Goal: Use online tool/utility

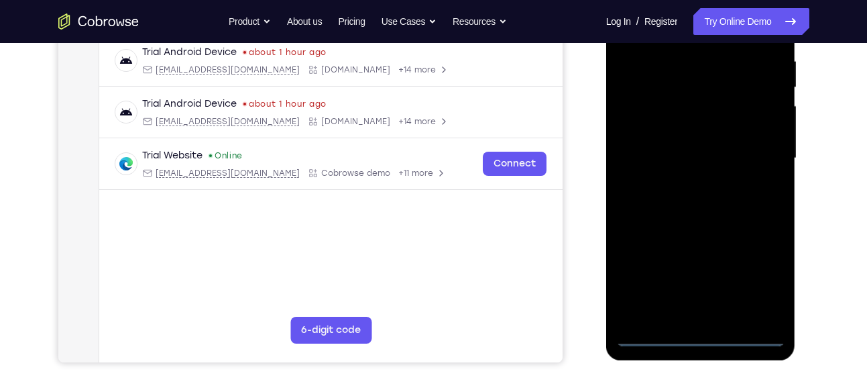
scroll to position [263, 0]
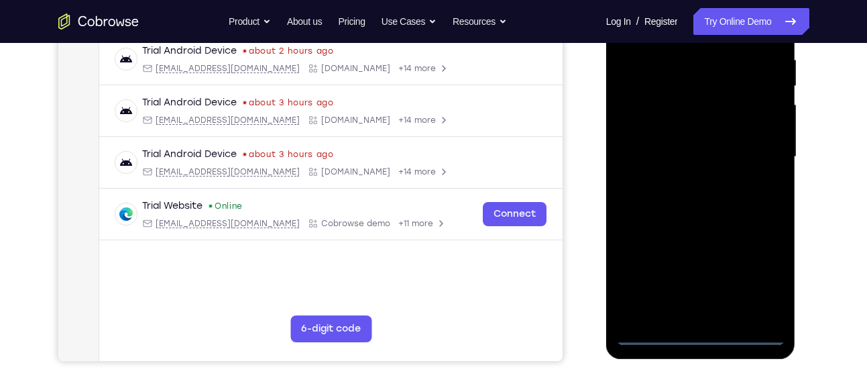
click at [700, 331] on div at bounding box center [700, 157] width 169 height 376
click at [754, 280] on div at bounding box center [700, 157] width 169 height 376
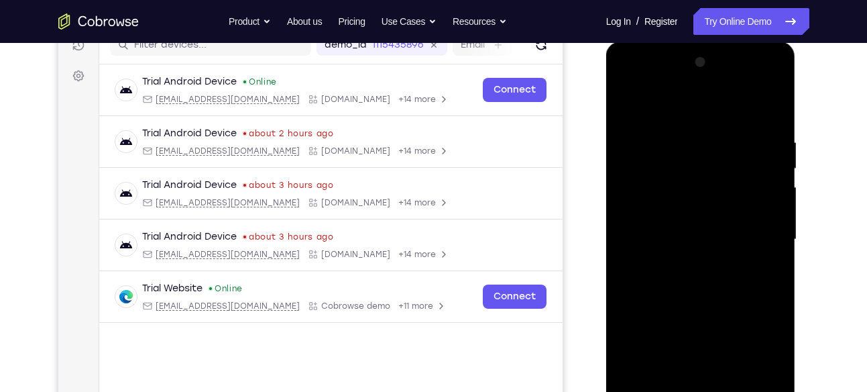
scroll to position [180, 0]
click at [682, 113] on div at bounding box center [700, 240] width 169 height 376
click at [674, 170] on div at bounding box center [700, 240] width 169 height 376
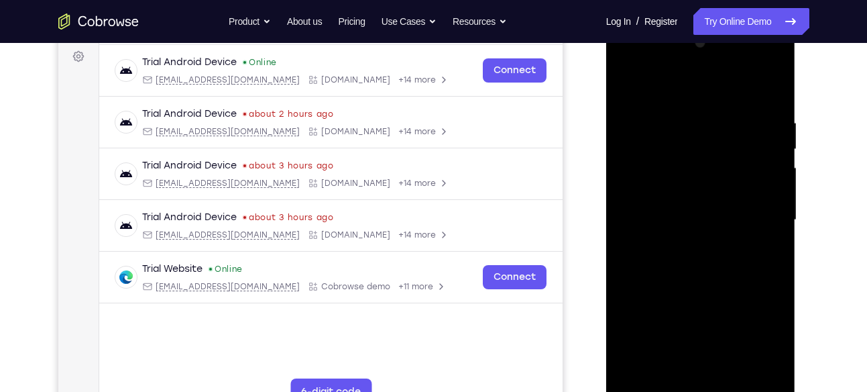
click at [720, 300] on div at bounding box center [700, 220] width 169 height 376
click at [702, 246] on div at bounding box center [700, 220] width 169 height 376
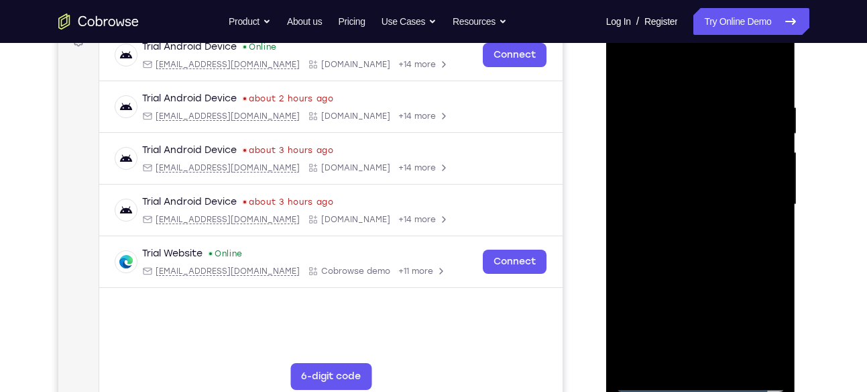
scroll to position [216, 0]
click at [703, 215] on div at bounding box center [700, 204] width 169 height 376
click at [713, 360] on div at bounding box center [700, 204] width 169 height 376
click at [625, 364] on div at bounding box center [700, 204] width 169 height 376
drag, startPoint x: 704, startPoint y: 284, endPoint x: 678, endPoint y: 116, distance: 169.7
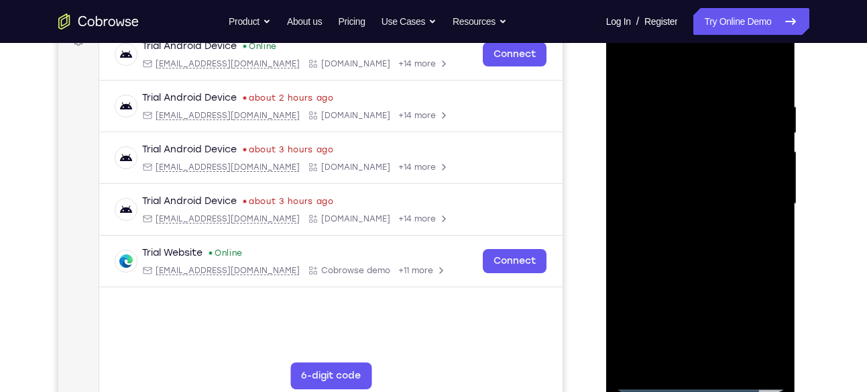
click at [678, 116] on div at bounding box center [700, 204] width 169 height 376
drag, startPoint x: 703, startPoint y: 305, endPoint x: 696, endPoint y: 207, distance: 98.2
click at [696, 207] on div at bounding box center [700, 204] width 169 height 376
click at [706, 294] on div at bounding box center [700, 204] width 169 height 376
drag, startPoint x: 706, startPoint y: 318, endPoint x: 680, endPoint y: 176, distance: 144.6
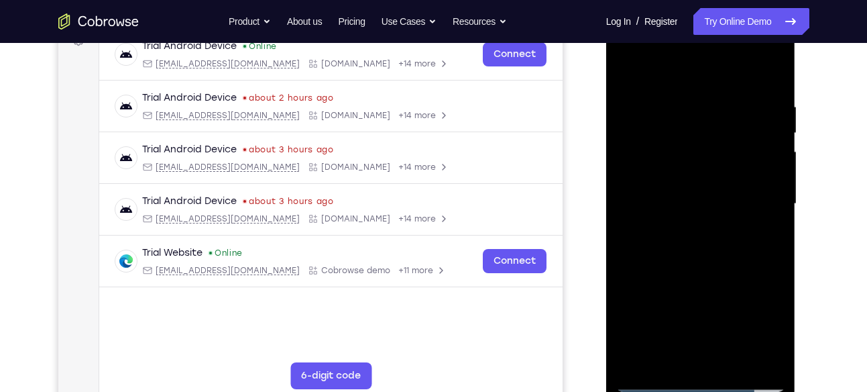
click at [680, 176] on div at bounding box center [700, 204] width 169 height 376
click at [632, 137] on div at bounding box center [700, 204] width 169 height 376
click at [769, 247] on div at bounding box center [700, 204] width 169 height 376
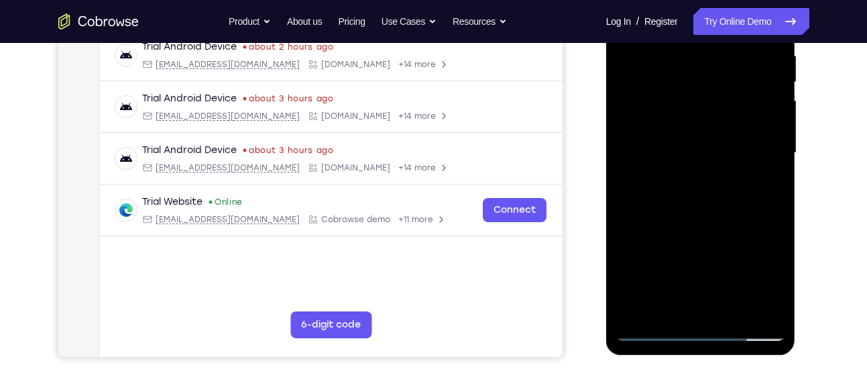
scroll to position [269, 0]
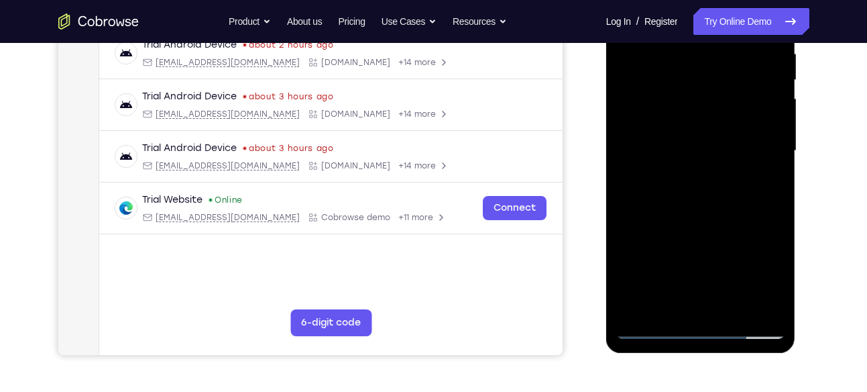
drag, startPoint x: 720, startPoint y: 258, endPoint x: 707, endPoint y: 182, distance: 76.9
click at [707, 182] on div at bounding box center [700, 151] width 169 height 376
drag, startPoint x: 710, startPoint y: 275, endPoint x: 709, endPoint y: 155, distance: 120.1
click at [709, 155] on div at bounding box center [700, 151] width 169 height 376
drag, startPoint x: 708, startPoint y: 256, endPoint x: 702, endPoint y: 166, distance: 90.7
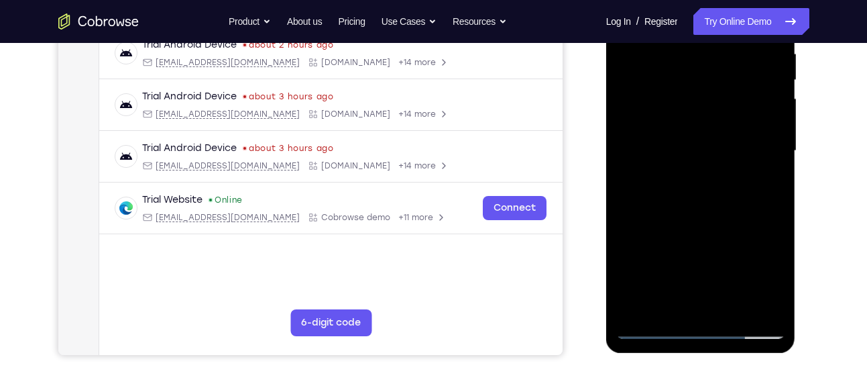
click at [702, 166] on div at bounding box center [700, 151] width 169 height 376
drag, startPoint x: 709, startPoint y: 248, endPoint x: 698, endPoint y: 167, distance: 81.9
click at [698, 167] on div at bounding box center [700, 151] width 169 height 376
drag, startPoint x: 705, startPoint y: 247, endPoint x: 703, endPoint y: 195, distance: 52.4
click at [703, 195] on div at bounding box center [700, 151] width 169 height 376
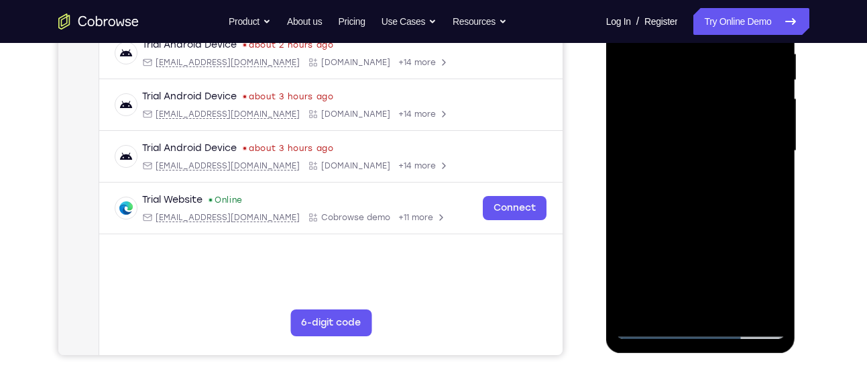
drag, startPoint x: 706, startPoint y: 269, endPoint x: 700, endPoint y: 178, distance: 90.7
click at [700, 178] on div at bounding box center [700, 151] width 169 height 376
drag, startPoint x: 708, startPoint y: 247, endPoint x: 690, endPoint y: 158, distance: 90.3
click at [690, 158] on div at bounding box center [700, 151] width 169 height 376
drag, startPoint x: 708, startPoint y: 251, endPoint x: 692, endPoint y: 154, distance: 97.9
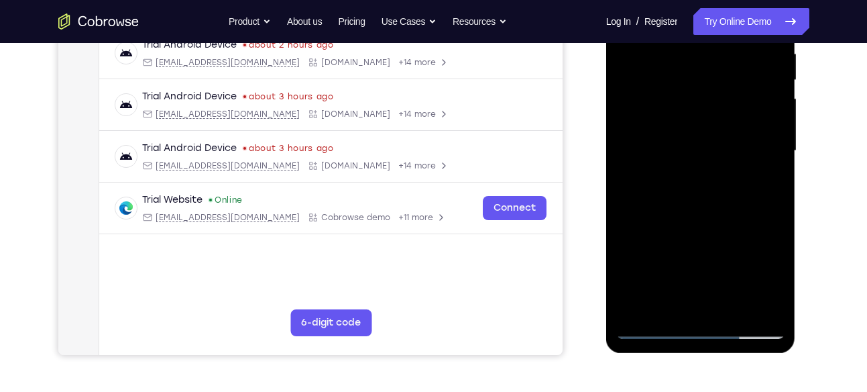
click at [692, 154] on div at bounding box center [700, 151] width 169 height 376
drag, startPoint x: 707, startPoint y: 260, endPoint x: 698, endPoint y: 148, distance: 111.8
click at [698, 148] on div at bounding box center [700, 151] width 169 height 376
drag, startPoint x: 706, startPoint y: 250, endPoint x: 698, endPoint y: 164, distance: 85.6
click at [698, 164] on div at bounding box center [700, 151] width 169 height 376
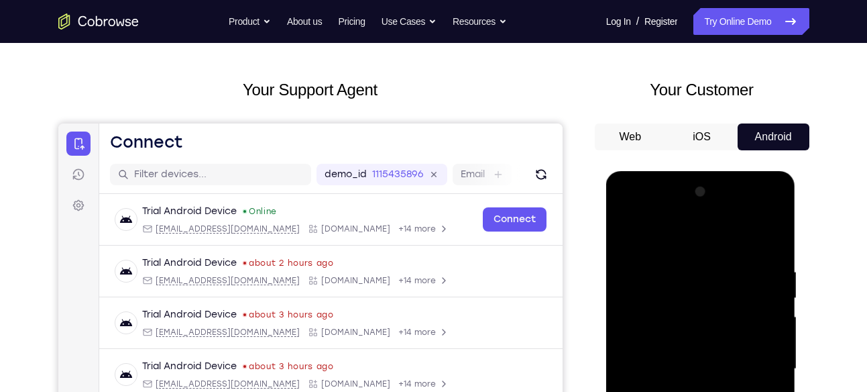
scroll to position [81, 0]
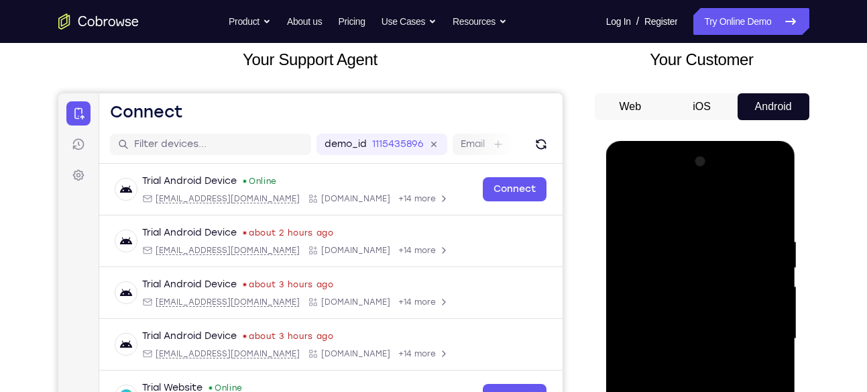
drag, startPoint x: 713, startPoint y: 272, endPoint x: 709, endPoint y: 303, distance: 31.1
click at [709, 303] on div at bounding box center [700, 339] width 169 height 376
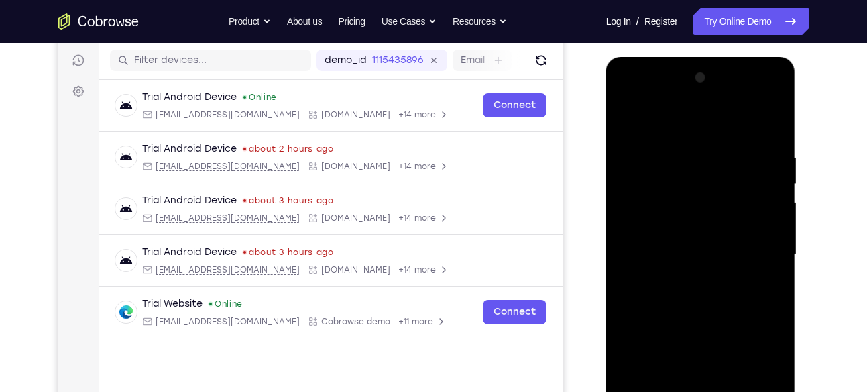
scroll to position [248, 0]
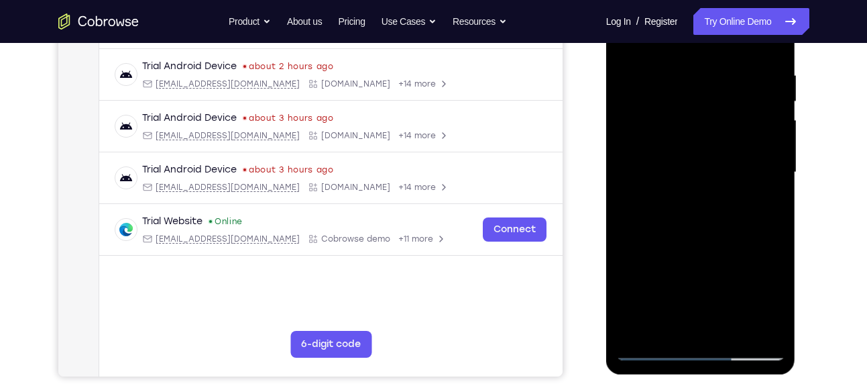
drag, startPoint x: 704, startPoint y: 197, endPoint x: 707, endPoint y: 358, distance: 161.7
click at [707, 358] on div at bounding box center [700, 173] width 169 height 376
drag, startPoint x: 739, startPoint y: 161, endPoint x: 739, endPoint y: 345, distance: 183.8
click at [739, 345] on div at bounding box center [700, 173] width 169 height 376
drag, startPoint x: 721, startPoint y: 156, endPoint x: 714, endPoint y: 356, distance: 199.3
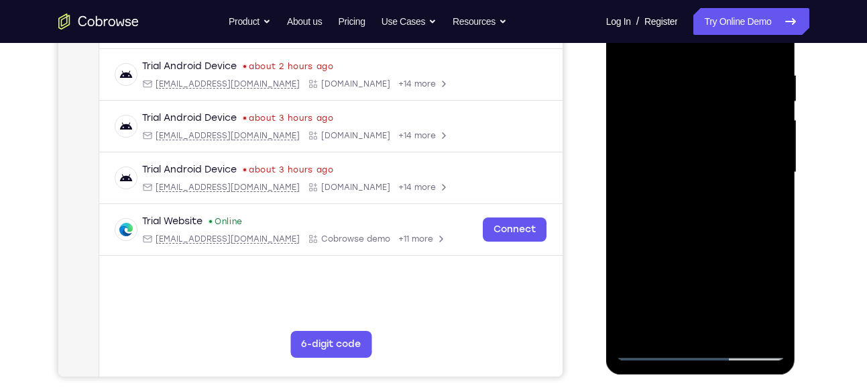
click at [714, 356] on div at bounding box center [700, 173] width 169 height 376
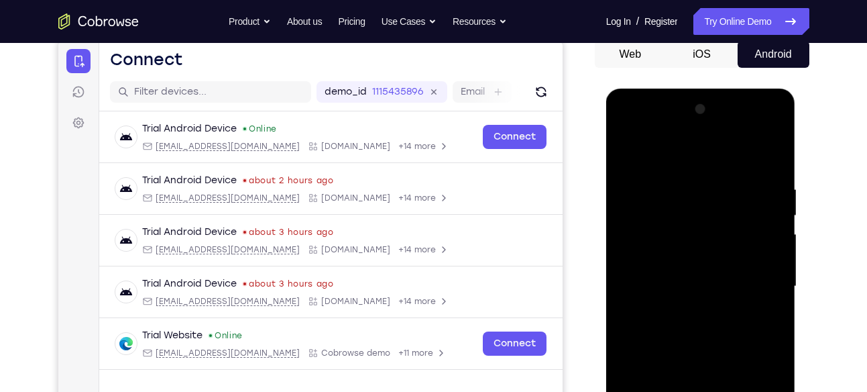
scroll to position [131, 0]
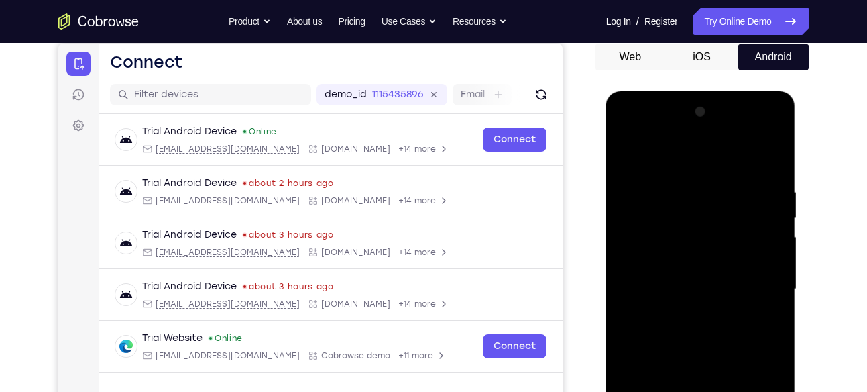
click at [627, 150] on div at bounding box center [700, 289] width 169 height 376
click at [628, 153] on div at bounding box center [700, 289] width 169 height 376
drag, startPoint x: 727, startPoint y: 335, endPoint x: 724, endPoint y: 209, distance: 126.2
click at [724, 209] on div at bounding box center [700, 289] width 169 height 376
click at [704, 316] on div at bounding box center [700, 289] width 169 height 376
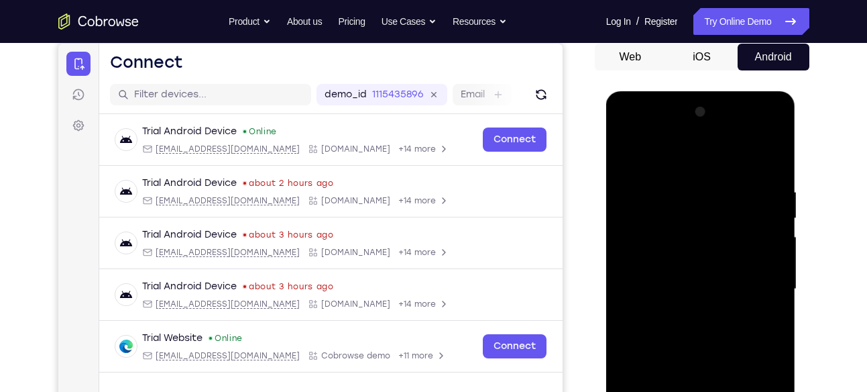
drag, startPoint x: 722, startPoint y: 290, endPoint x: 716, endPoint y: 195, distance: 95.4
click at [716, 195] on div at bounding box center [700, 289] width 169 height 376
drag, startPoint x: 711, startPoint y: 307, endPoint x: 704, endPoint y: 177, distance: 129.6
click at [704, 177] on div at bounding box center [700, 289] width 169 height 376
drag, startPoint x: 710, startPoint y: 297, endPoint x: 722, endPoint y: 199, distance: 99.3
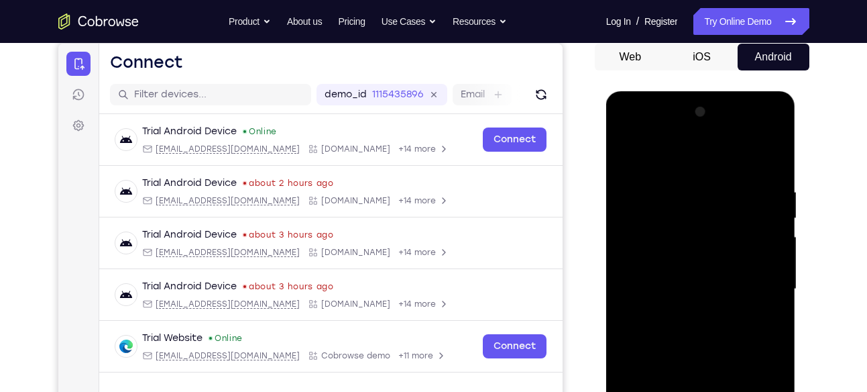
click at [722, 199] on div at bounding box center [700, 289] width 169 height 376
drag, startPoint x: 724, startPoint y: 322, endPoint x: 720, endPoint y: 192, distance: 130.2
click at [720, 192] on div at bounding box center [700, 289] width 169 height 376
drag, startPoint x: 710, startPoint y: 290, endPoint x: 710, endPoint y: 154, distance: 136.8
click at [710, 154] on div at bounding box center [700, 289] width 169 height 376
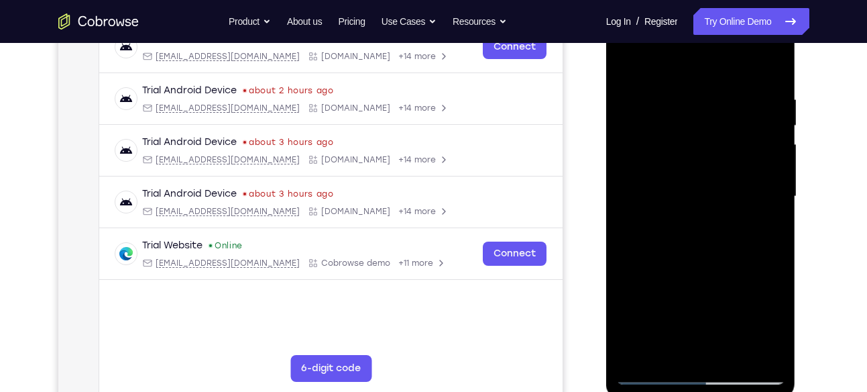
scroll to position [224, 0]
click at [764, 325] on div at bounding box center [700, 196] width 169 height 376
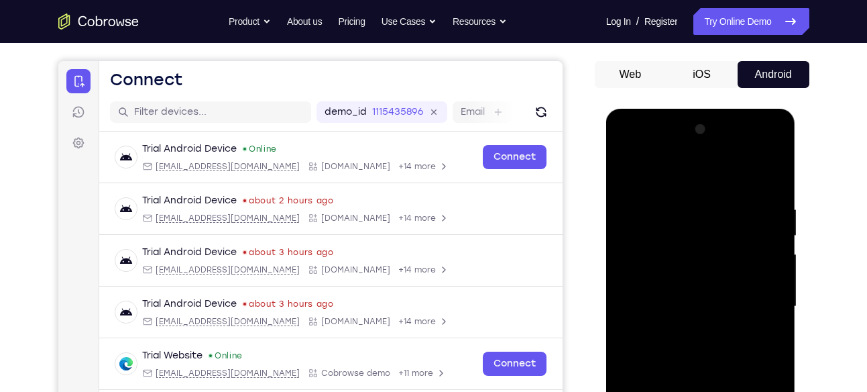
scroll to position [113, 0]
click at [630, 171] on div at bounding box center [700, 307] width 169 height 376
drag, startPoint x: 701, startPoint y: 322, endPoint x: 687, endPoint y: 172, distance: 150.9
click at [687, 172] on div at bounding box center [700, 307] width 169 height 376
drag, startPoint x: 704, startPoint y: 327, endPoint x: 716, endPoint y: 213, distance: 115.3
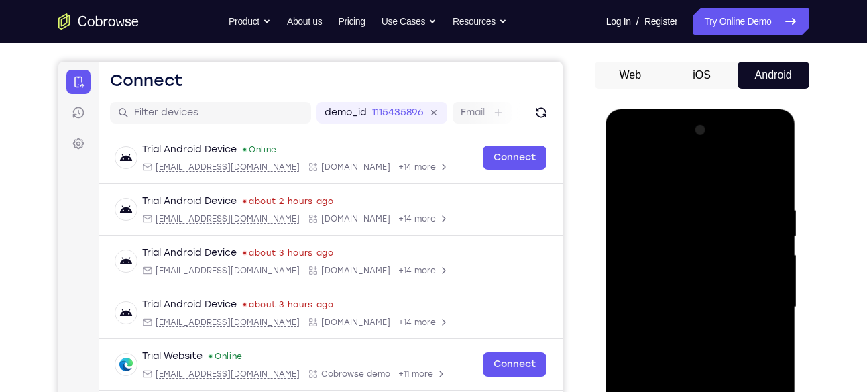
click at [716, 213] on div at bounding box center [700, 307] width 169 height 376
click at [708, 233] on div at bounding box center [700, 307] width 169 height 376
drag, startPoint x: 720, startPoint y: 360, endPoint x: 716, endPoint y: 211, distance: 148.3
click at [716, 211] on div at bounding box center [700, 307] width 169 height 376
drag, startPoint x: 700, startPoint y: 322, endPoint x: 700, endPoint y: 188, distance: 134.2
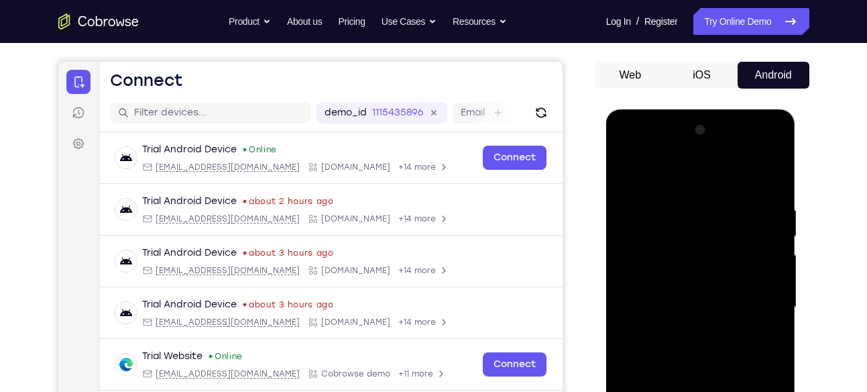
click at [700, 188] on div at bounding box center [700, 307] width 169 height 376
drag, startPoint x: 704, startPoint y: 305, endPoint x: 700, endPoint y: 184, distance: 120.8
click at [700, 184] on div at bounding box center [700, 307] width 169 height 376
drag, startPoint x: 727, startPoint y: 292, endPoint x: 709, endPoint y: 180, distance: 113.4
click at [709, 180] on div at bounding box center [700, 307] width 169 height 376
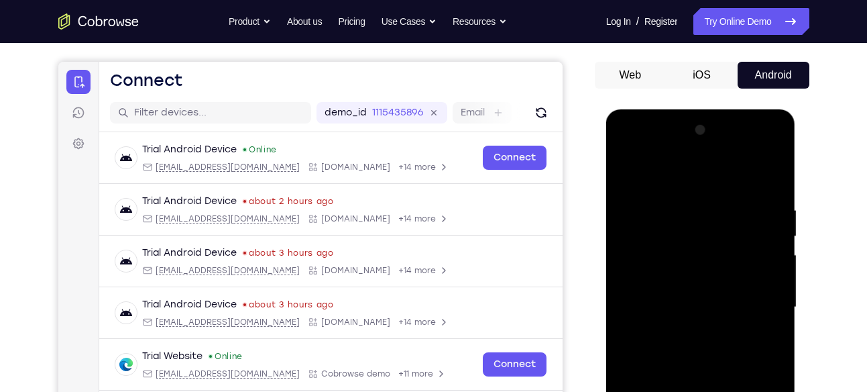
drag, startPoint x: 724, startPoint y: 283, endPoint x: 714, endPoint y: 194, distance: 89.8
click at [714, 194] on div at bounding box center [700, 307] width 169 height 376
drag, startPoint x: 719, startPoint y: 304, endPoint x: 708, endPoint y: 186, distance: 118.6
click at [708, 186] on div at bounding box center [700, 307] width 169 height 376
drag, startPoint x: 720, startPoint y: 304, endPoint x: 702, endPoint y: 174, distance: 130.7
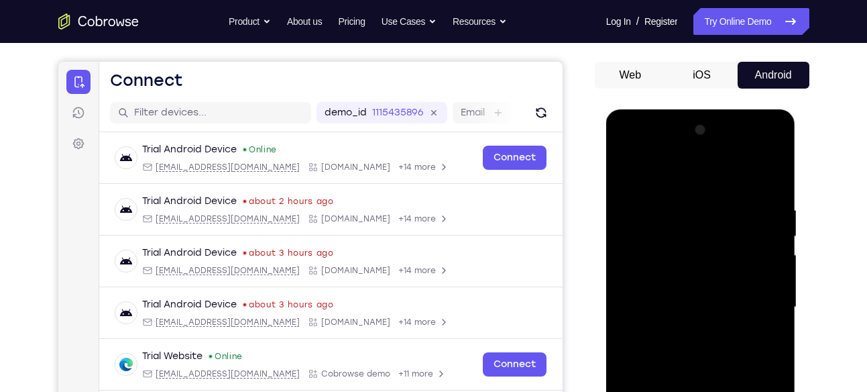
click at [702, 174] on div at bounding box center [700, 307] width 169 height 376
drag, startPoint x: 718, startPoint y: 299, endPoint x: 686, endPoint y: 166, distance: 137.5
click at [686, 166] on div at bounding box center [700, 307] width 169 height 376
drag, startPoint x: 733, startPoint y: 337, endPoint x: 724, endPoint y: 251, distance: 86.2
click at [724, 251] on div at bounding box center [700, 307] width 169 height 376
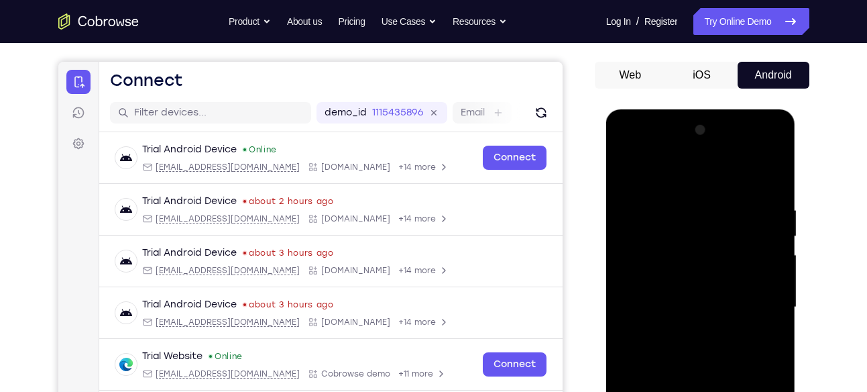
drag, startPoint x: 722, startPoint y: 331, endPoint x: 694, endPoint y: 173, distance: 160.1
click at [694, 173] on div at bounding box center [700, 307] width 169 height 376
drag, startPoint x: 732, startPoint y: 281, endPoint x: 724, endPoint y: 180, distance: 100.9
click at [724, 180] on div at bounding box center [700, 307] width 169 height 376
drag, startPoint x: 706, startPoint y: 312, endPoint x: 693, endPoint y: 203, distance: 110.1
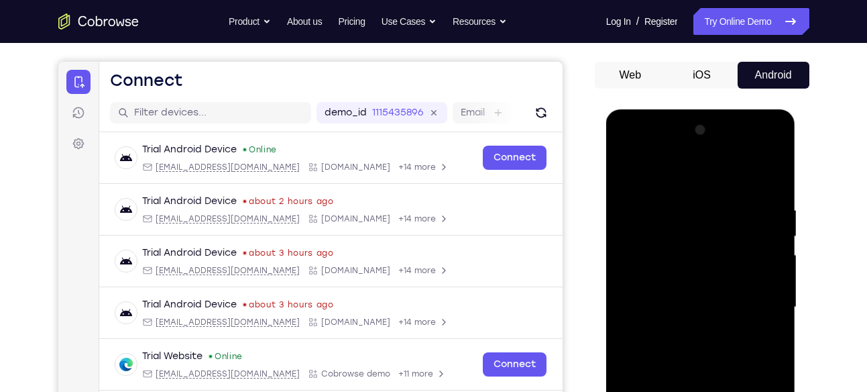
click at [693, 203] on div at bounding box center [700, 307] width 169 height 376
drag, startPoint x: 691, startPoint y: 303, endPoint x: 691, endPoint y: 177, distance: 125.4
click at [691, 177] on div at bounding box center [700, 307] width 169 height 376
drag, startPoint x: 698, startPoint y: 296, endPoint x: 679, endPoint y: 150, distance: 147.4
click at [679, 150] on div at bounding box center [700, 307] width 169 height 376
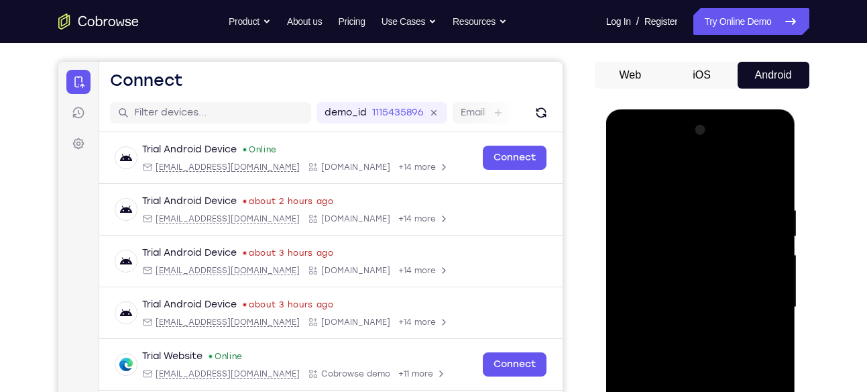
drag, startPoint x: 727, startPoint y: 317, endPoint x: 712, endPoint y: 196, distance: 121.6
click at [712, 196] on div at bounding box center [700, 307] width 169 height 376
click at [707, 360] on div at bounding box center [700, 307] width 169 height 376
drag, startPoint x: 737, startPoint y: 309, endPoint x: 727, endPoint y: 182, distance: 126.6
click at [727, 182] on div at bounding box center [700, 307] width 169 height 376
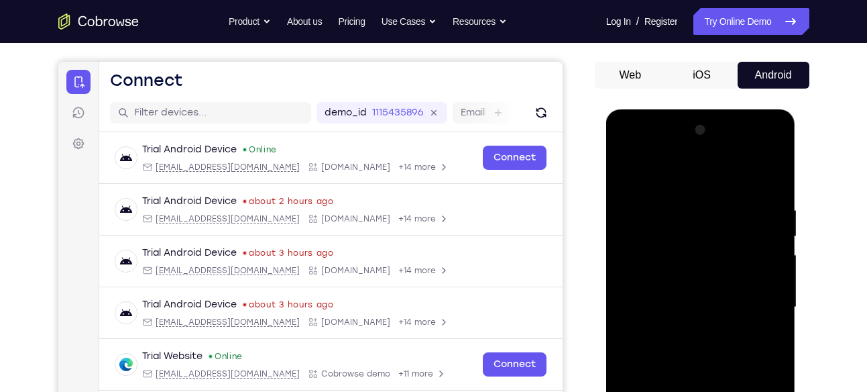
drag, startPoint x: 718, startPoint y: 337, endPoint x: 706, endPoint y: 217, distance: 120.1
click at [706, 217] on div at bounding box center [700, 307] width 169 height 376
drag, startPoint x: 727, startPoint y: 292, endPoint x: 729, endPoint y: 123, distance: 169.1
click at [729, 123] on div at bounding box center [700, 307] width 169 height 376
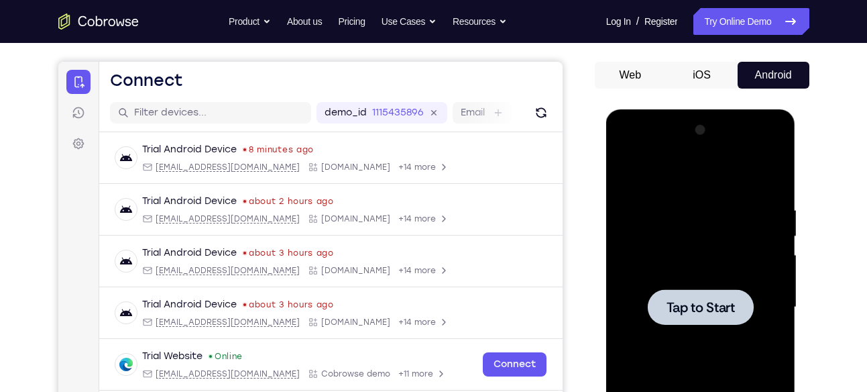
click at [712, 294] on div at bounding box center [701, 307] width 106 height 36
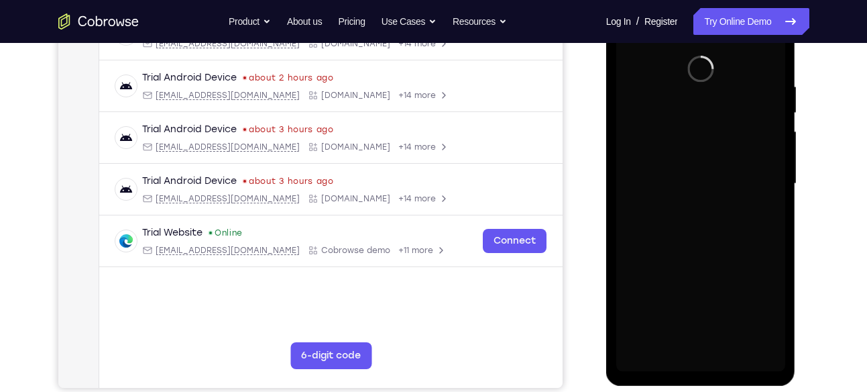
scroll to position [252, 0]
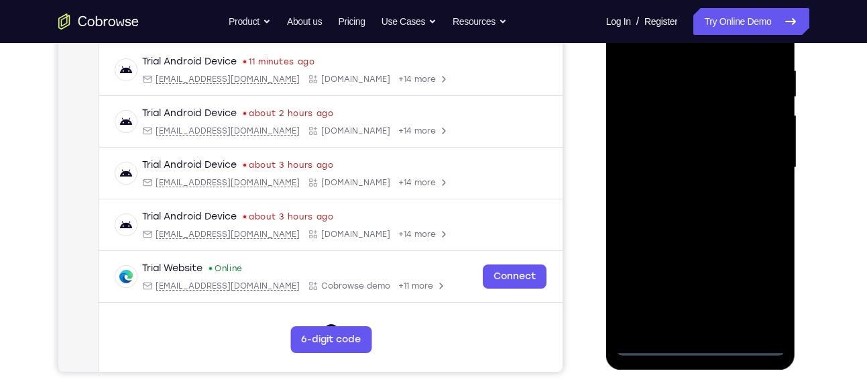
click at [705, 345] on div at bounding box center [700, 168] width 169 height 376
click at [766, 294] on div at bounding box center [700, 168] width 169 height 376
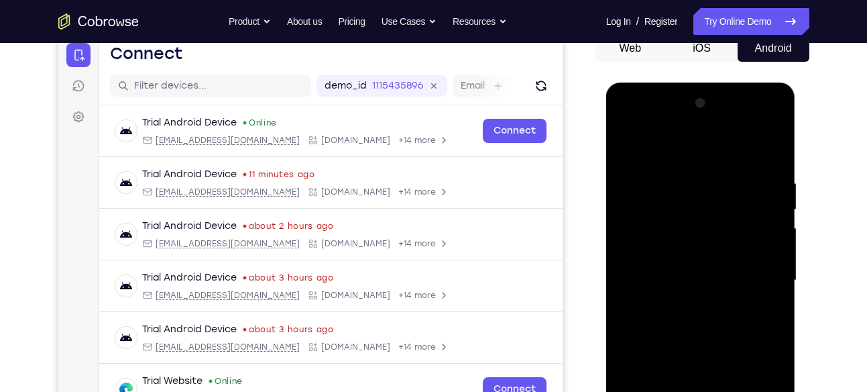
scroll to position [138, 0]
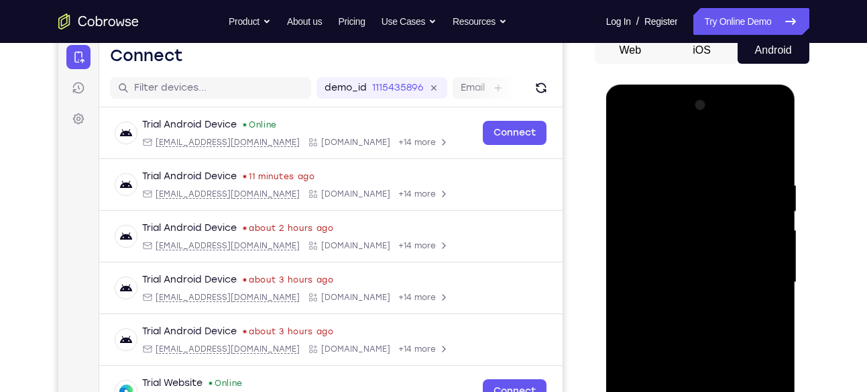
click at [679, 145] on div at bounding box center [700, 283] width 169 height 376
click at [683, 207] on div at bounding box center [700, 283] width 169 height 376
click at [704, 150] on div at bounding box center [700, 283] width 169 height 376
drag, startPoint x: 698, startPoint y: 313, endPoint x: 714, endPoint y: 148, distance: 165.9
click at [714, 148] on div at bounding box center [700, 283] width 169 height 376
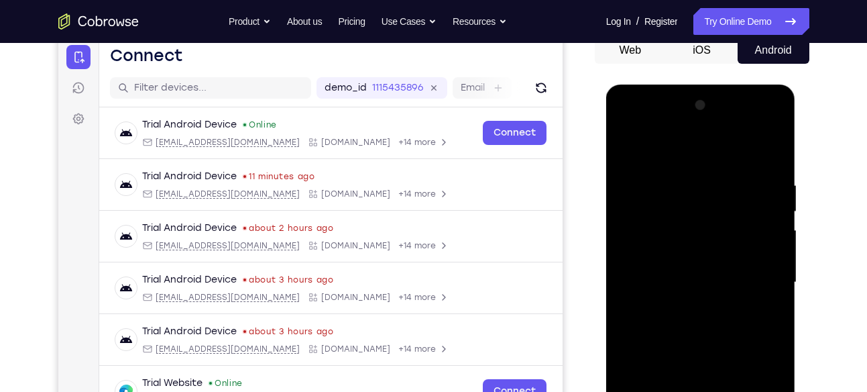
click at [726, 305] on div at bounding box center [700, 283] width 169 height 376
drag, startPoint x: 736, startPoint y: 271, endPoint x: 728, endPoint y: 199, distance: 72.9
click at [728, 199] on div at bounding box center [700, 283] width 169 height 376
drag, startPoint x: 715, startPoint y: 272, endPoint x: 711, endPoint y: 221, distance: 51.8
click at [711, 221] on div at bounding box center [700, 283] width 169 height 376
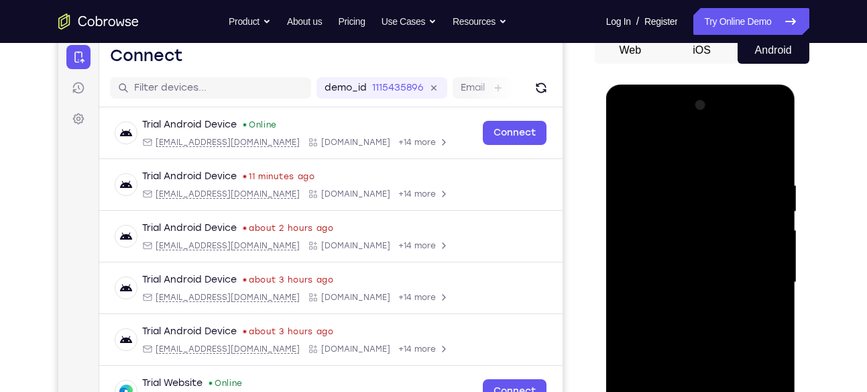
drag, startPoint x: 695, startPoint y: 264, endPoint x: 692, endPoint y: 207, distance: 57.1
click at [692, 207] on div at bounding box center [700, 283] width 169 height 376
drag, startPoint x: 686, startPoint y: 262, endPoint x: 678, endPoint y: 216, distance: 47.0
click at [678, 216] on div at bounding box center [700, 283] width 169 height 376
drag, startPoint x: 694, startPoint y: 278, endPoint x: 661, endPoint y: 165, distance: 117.6
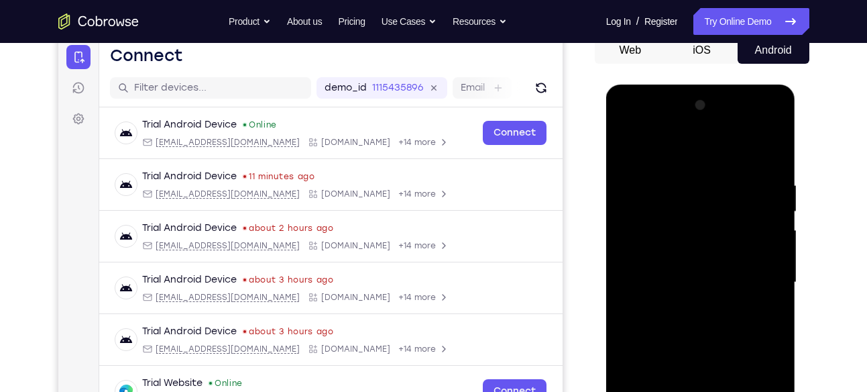
click at [661, 165] on div at bounding box center [700, 283] width 169 height 376
drag, startPoint x: 774, startPoint y: 280, endPoint x: 742, endPoint y: 141, distance: 142.5
click at [742, 141] on div at bounding box center [700, 283] width 169 height 376
drag, startPoint x: 733, startPoint y: 268, endPoint x: 702, endPoint y: 136, distance: 135.6
click at [702, 136] on div at bounding box center [700, 283] width 169 height 376
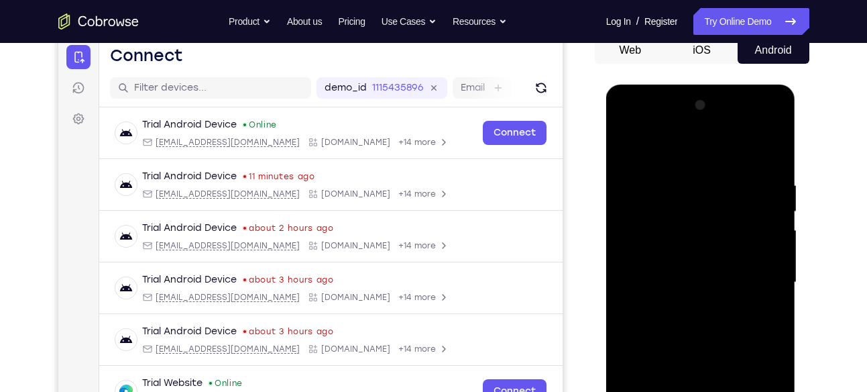
drag, startPoint x: 724, startPoint y: 284, endPoint x: 700, endPoint y: 157, distance: 129.6
click at [700, 157] on div at bounding box center [700, 283] width 169 height 376
drag, startPoint x: 773, startPoint y: 289, endPoint x: 733, endPoint y: 166, distance: 129.6
click at [733, 166] on div at bounding box center [700, 283] width 169 height 376
drag, startPoint x: 715, startPoint y: 237, endPoint x: 694, endPoint y: 135, distance: 104.1
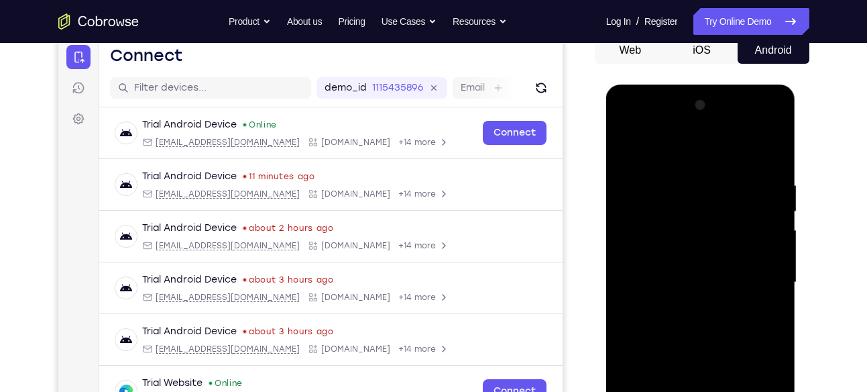
click at [694, 135] on div at bounding box center [700, 283] width 169 height 376
drag, startPoint x: 684, startPoint y: 260, endPoint x: 684, endPoint y: 199, distance: 61.7
click at [684, 199] on div at bounding box center [700, 283] width 169 height 376
drag, startPoint x: 684, startPoint y: 258, endPoint x: 680, endPoint y: 205, distance: 53.9
click at [680, 205] on div at bounding box center [700, 283] width 169 height 376
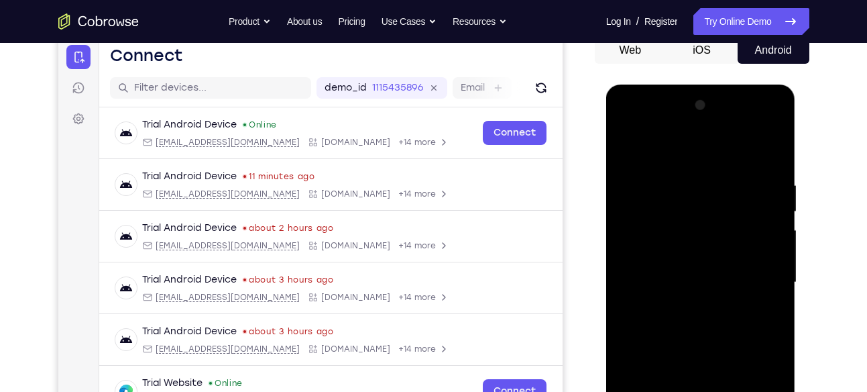
drag, startPoint x: 681, startPoint y: 276, endPoint x: 680, endPoint y: 212, distance: 64.4
click at [680, 212] on div at bounding box center [700, 283] width 169 height 376
drag, startPoint x: 680, startPoint y: 275, endPoint x: 657, endPoint y: 208, distance: 71.1
click at [657, 208] on div at bounding box center [700, 283] width 169 height 376
drag, startPoint x: 684, startPoint y: 288, endPoint x: 684, endPoint y: 227, distance: 60.4
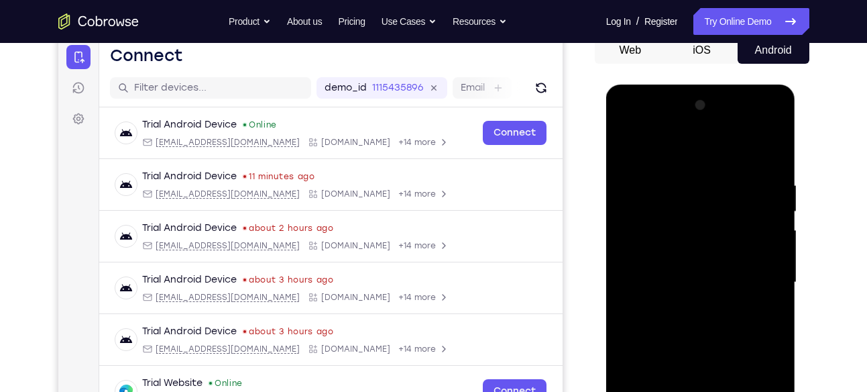
click at [684, 227] on div at bounding box center [700, 283] width 169 height 376
drag, startPoint x: 678, startPoint y: 264, endPoint x: 682, endPoint y: 209, distance: 55.8
click at [682, 209] on div at bounding box center [700, 283] width 169 height 376
drag, startPoint x: 693, startPoint y: 278, endPoint x: 685, endPoint y: 136, distance: 142.4
click at [685, 136] on div at bounding box center [700, 283] width 169 height 376
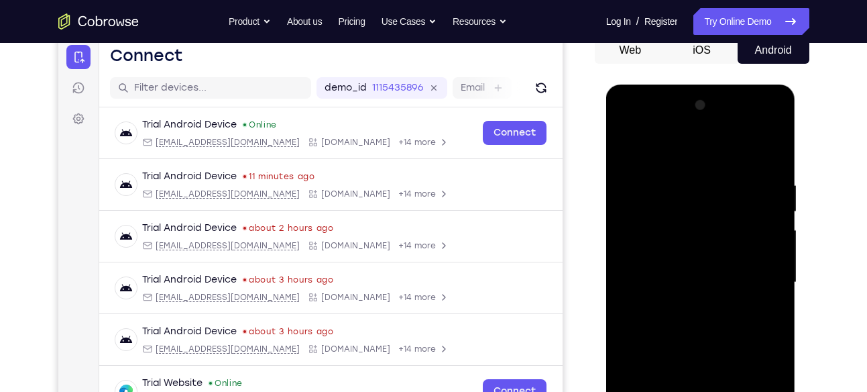
drag, startPoint x: 763, startPoint y: 273, endPoint x: 728, endPoint y: 78, distance: 197.6
click at [728, 85] on html "Online web based iOS Simulators and Android Emulators. Run iPhone, iPad, Mobile…" at bounding box center [701, 286] width 191 height 402
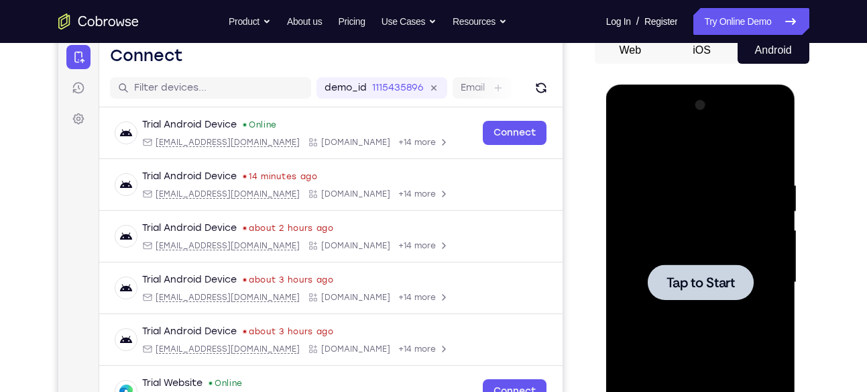
click at [670, 229] on div at bounding box center [700, 283] width 169 height 376
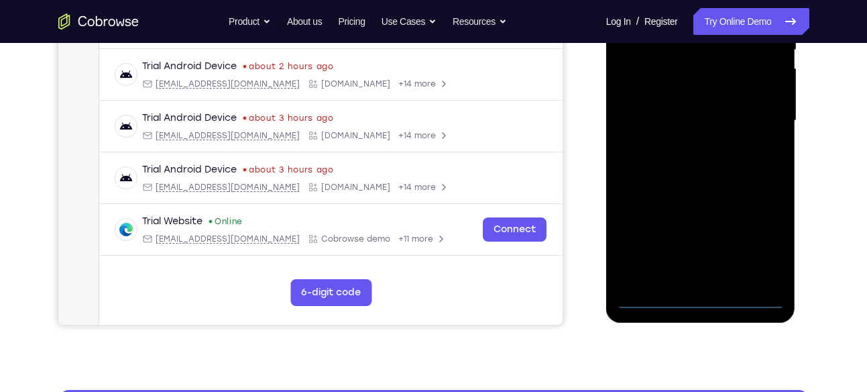
scroll to position [301, 0]
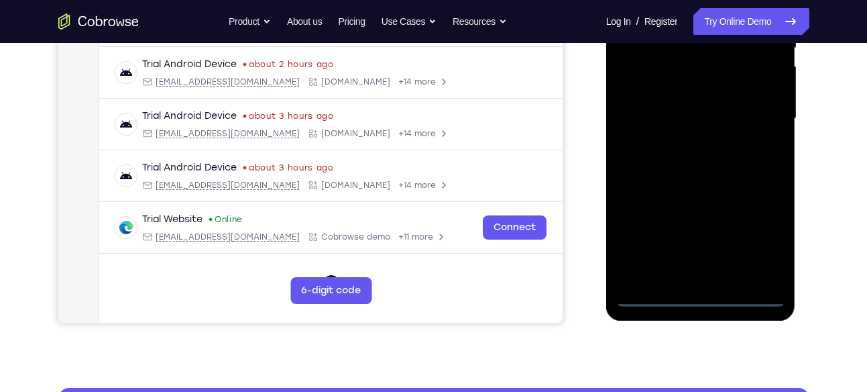
click at [706, 295] on div at bounding box center [700, 119] width 169 height 376
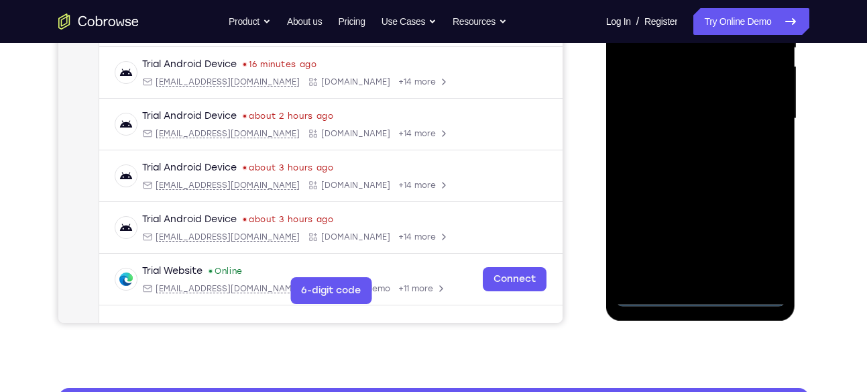
click at [755, 237] on div at bounding box center [700, 119] width 169 height 376
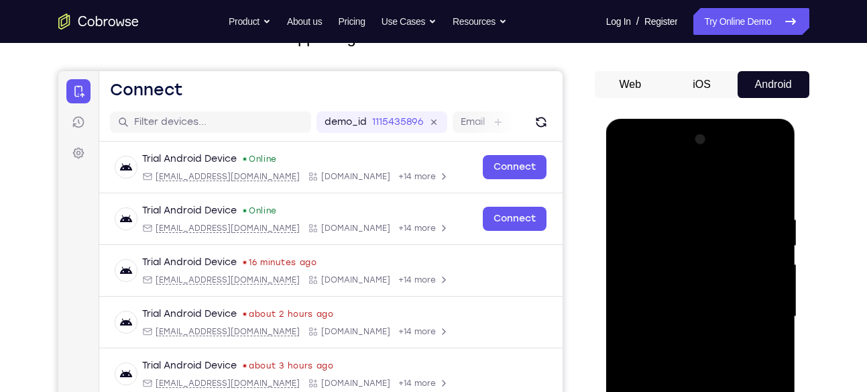
scroll to position [103, 0]
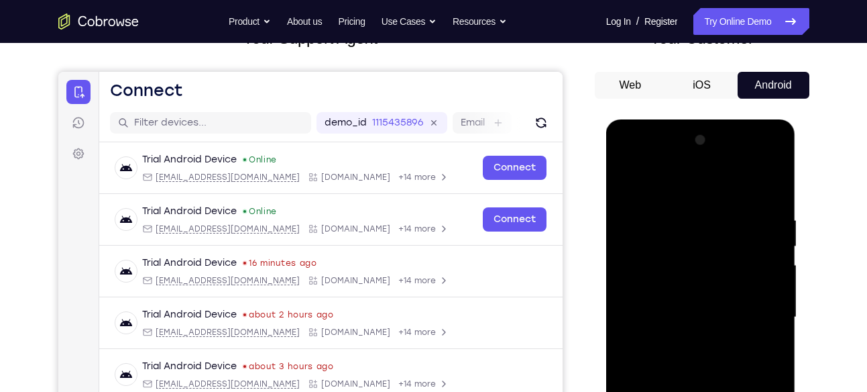
click at [703, 190] on div at bounding box center [700, 317] width 169 height 376
click at [674, 248] on div at bounding box center [700, 317] width 169 height 376
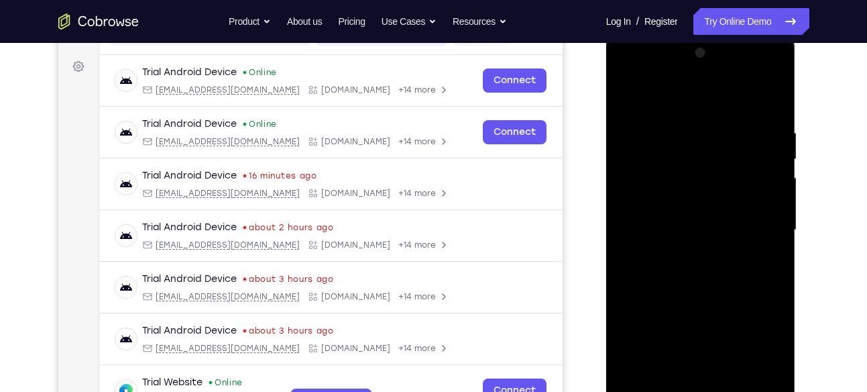
scroll to position [193, 0]
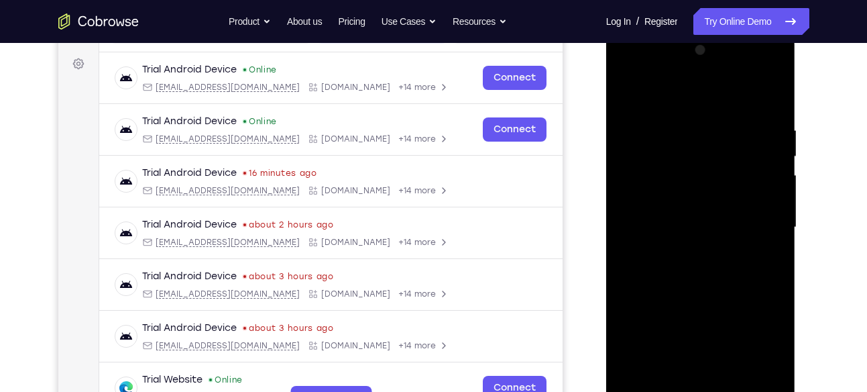
click at [688, 307] on div at bounding box center [700, 228] width 169 height 376
click at [696, 256] on div at bounding box center [700, 228] width 169 height 376
click at [676, 217] on div at bounding box center [700, 228] width 169 height 376
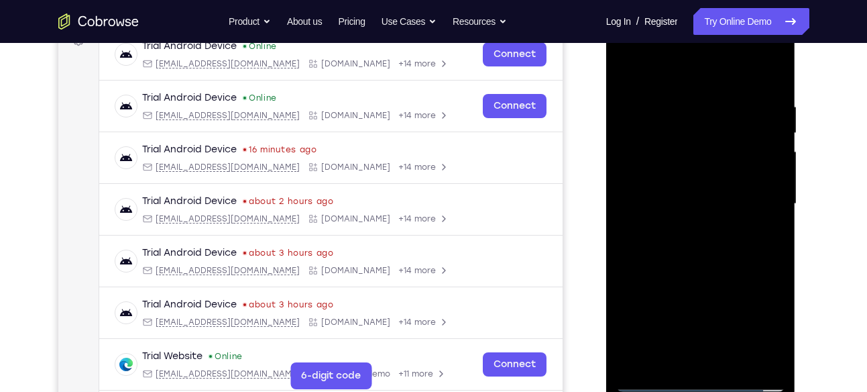
scroll to position [218, 0]
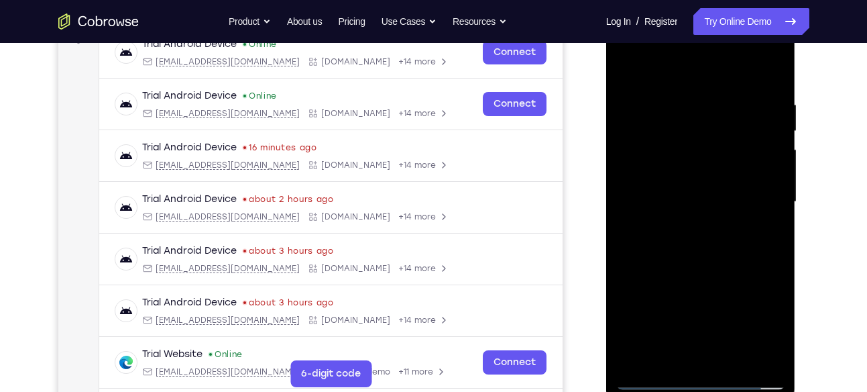
click at [718, 359] on div at bounding box center [700, 202] width 169 height 376
click at [748, 364] on div at bounding box center [700, 202] width 169 height 376
click at [632, 170] on div at bounding box center [700, 202] width 169 height 376
drag, startPoint x: 731, startPoint y: 223, endPoint x: 694, endPoint y: 93, distance: 134.8
click at [694, 93] on div at bounding box center [700, 202] width 169 height 376
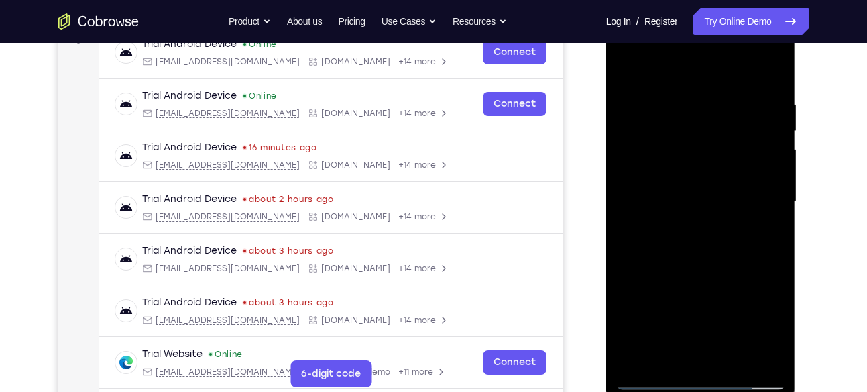
drag, startPoint x: 720, startPoint y: 275, endPoint x: 714, endPoint y: 136, distance: 139.0
click at [714, 136] on div at bounding box center [700, 202] width 169 height 376
drag, startPoint x: 724, startPoint y: 168, endPoint x: 718, endPoint y: 234, distance: 66.1
click at [718, 234] on div at bounding box center [700, 202] width 169 height 376
click at [734, 123] on div at bounding box center [700, 202] width 169 height 376
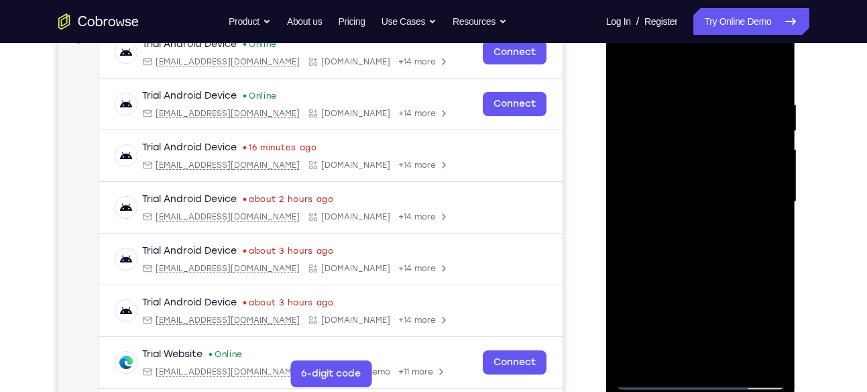
drag, startPoint x: 714, startPoint y: 256, endPoint x: 690, endPoint y: 95, distance: 162.0
click at [690, 95] on div at bounding box center [700, 202] width 169 height 376
click at [634, 258] on div at bounding box center [700, 202] width 169 height 376
drag, startPoint x: 716, startPoint y: 278, endPoint x: 710, endPoint y: 244, distance: 34.1
click at [710, 244] on div at bounding box center [700, 202] width 169 height 376
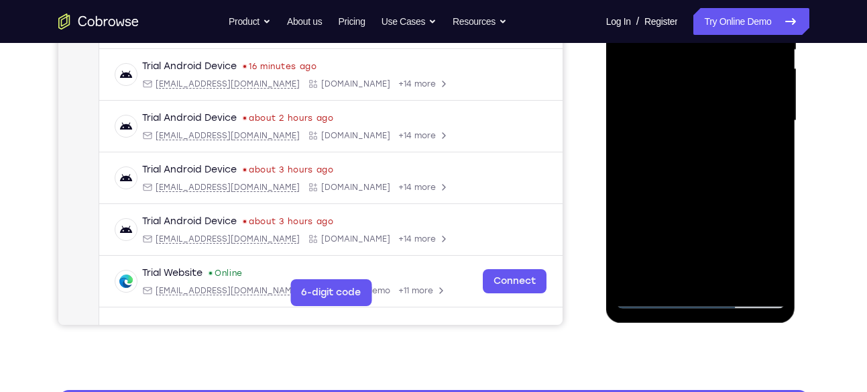
scroll to position [293, 0]
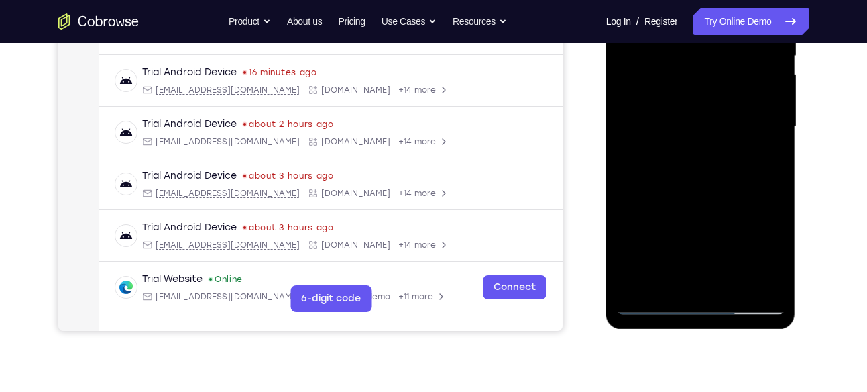
click at [706, 142] on div at bounding box center [700, 127] width 169 height 376
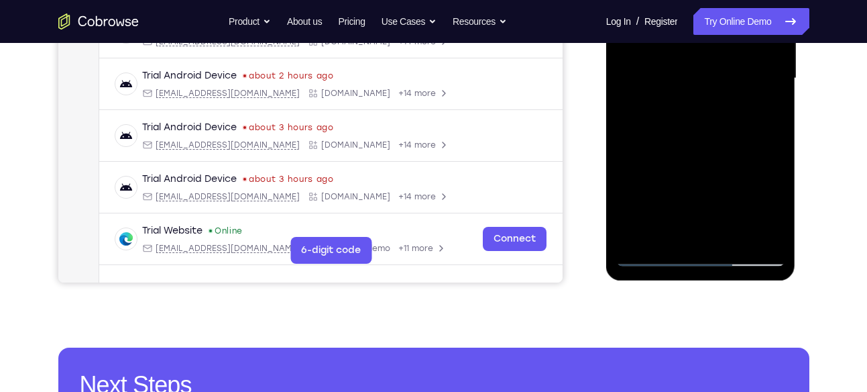
scroll to position [341, 0]
drag, startPoint x: 709, startPoint y: 174, endPoint x: 702, endPoint y: 95, distance: 79.4
click at [702, 95] on div at bounding box center [700, 79] width 169 height 376
drag, startPoint x: 713, startPoint y: 182, endPoint x: 712, endPoint y: 117, distance: 65.1
click at [712, 117] on div at bounding box center [700, 79] width 169 height 376
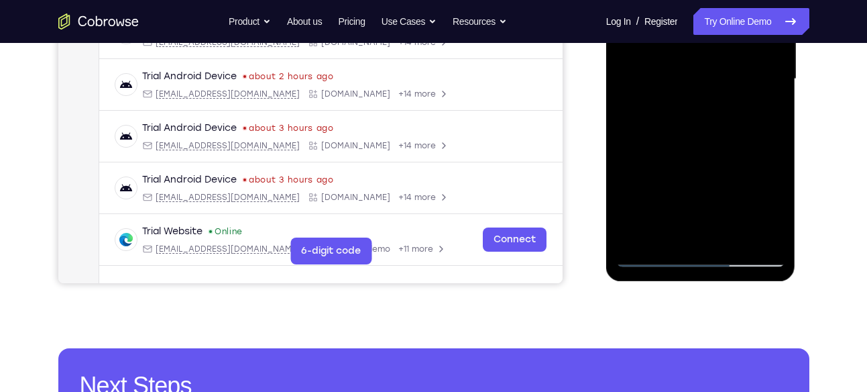
drag, startPoint x: 713, startPoint y: 170, endPoint x: 700, endPoint y: 81, distance: 90.1
click at [700, 81] on div at bounding box center [700, 79] width 169 height 376
drag, startPoint x: 708, startPoint y: 189, endPoint x: 692, endPoint y: 77, distance: 112.5
click at [692, 77] on div at bounding box center [700, 79] width 169 height 376
drag, startPoint x: 718, startPoint y: 217, endPoint x: 704, endPoint y: 117, distance: 101.5
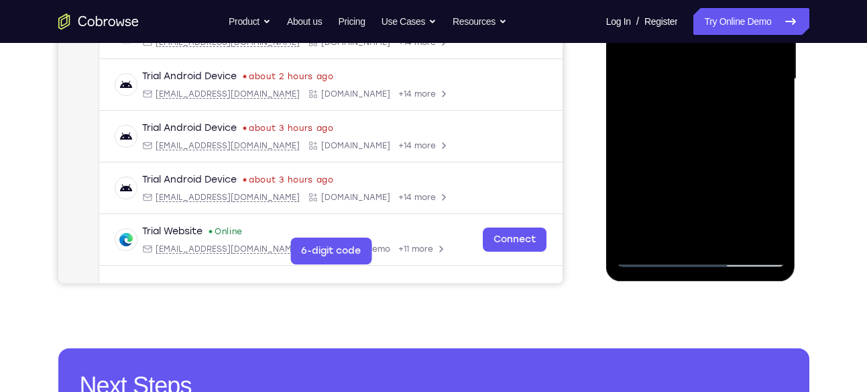
click at [704, 117] on div at bounding box center [700, 79] width 169 height 376
drag, startPoint x: 714, startPoint y: 199, endPoint x: 707, endPoint y: 111, distance: 88.1
click at [707, 111] on div at bounding box center [700, 79] width 169 height 376
drag, startPoint x: 719, startPoint y: 186, endPoint x: 714, endPoint y: 119, distance: 66.6
click at [714, 119] on div at bounding box center [700, 79] width 169 height 376
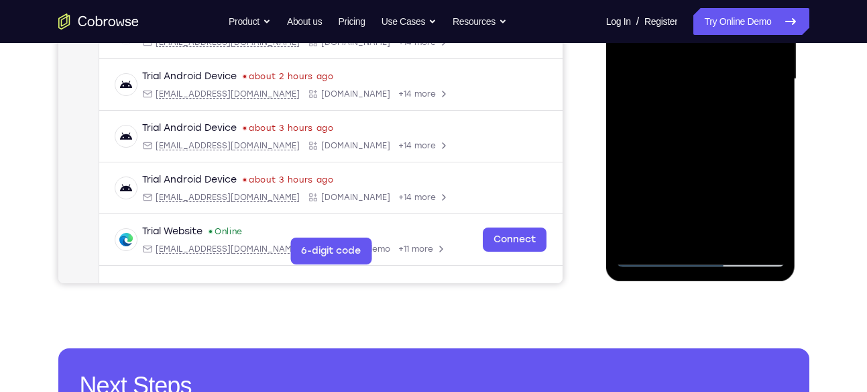
drag, startPoint x: 723, startPoint y: 153, endPoint x: 718, endPoint y: 97, distance: 55.9
click at [718, 97] on div at bounding box center [700, 79] width 169 height 376
drag, startPoint x: 729, startPoint y: 95, endPoint x: 708, endPoint y: 222, distance: 128.4
click at [708, 222] on div at bounding box center [700, 79] width 169 height 376
drag, startPoint x: 702, startPoint y: 161, endPoint x: 693, endPoint y: 248, distance: 87.7
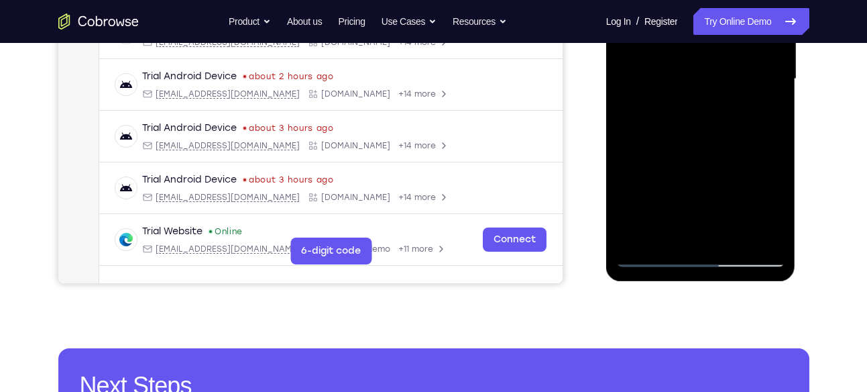
click at [693, 248] on div at bounding box center [700, 79] width 169 height 376
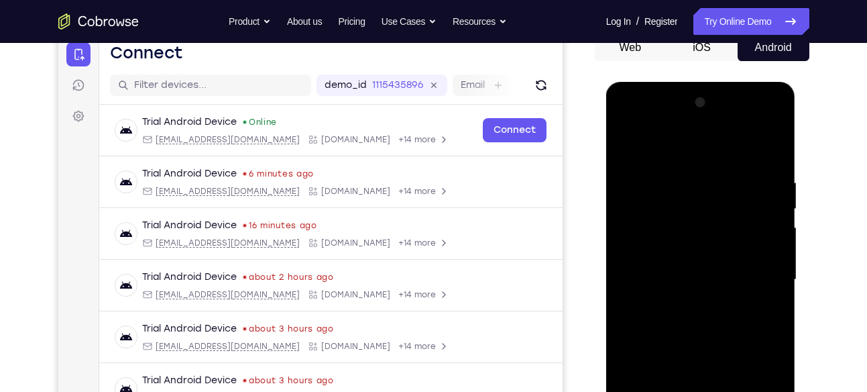
scroll to position [131, 0]
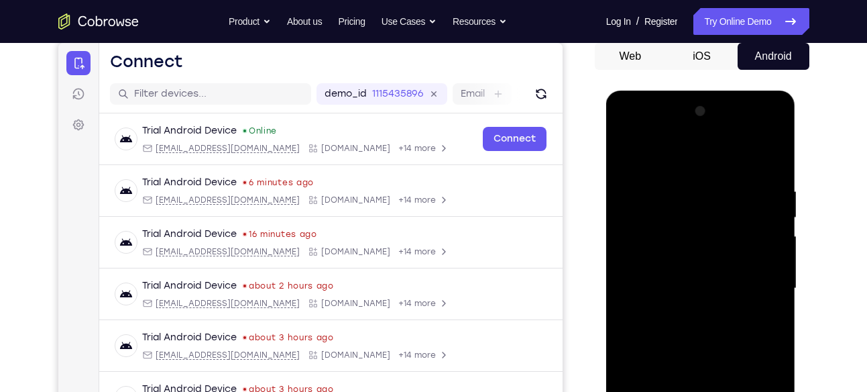
click at [628, 150] on div at bounding box center [700, 289] width 169 height 376
